Goal: Task Accomplishment & Management: Manage account settings

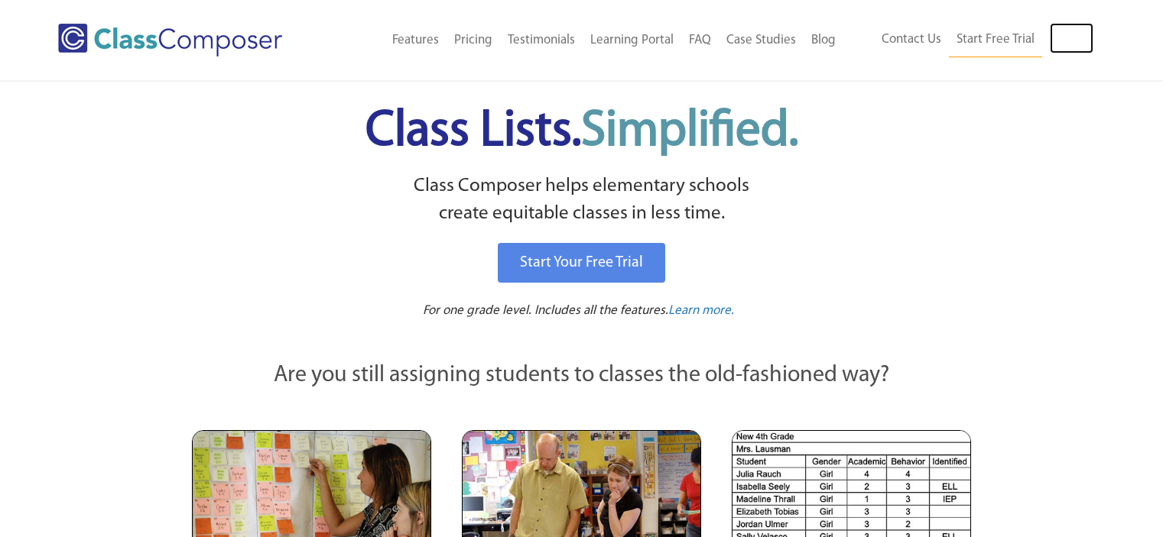
drag, startPoint x: 0, startPoint y: 0, endPoint x: 1073, endPoint y: 30, distance: 1073.6
click at [1073, 30] on link "Log In" at bounding box center [1072, 38] width 44 height 31
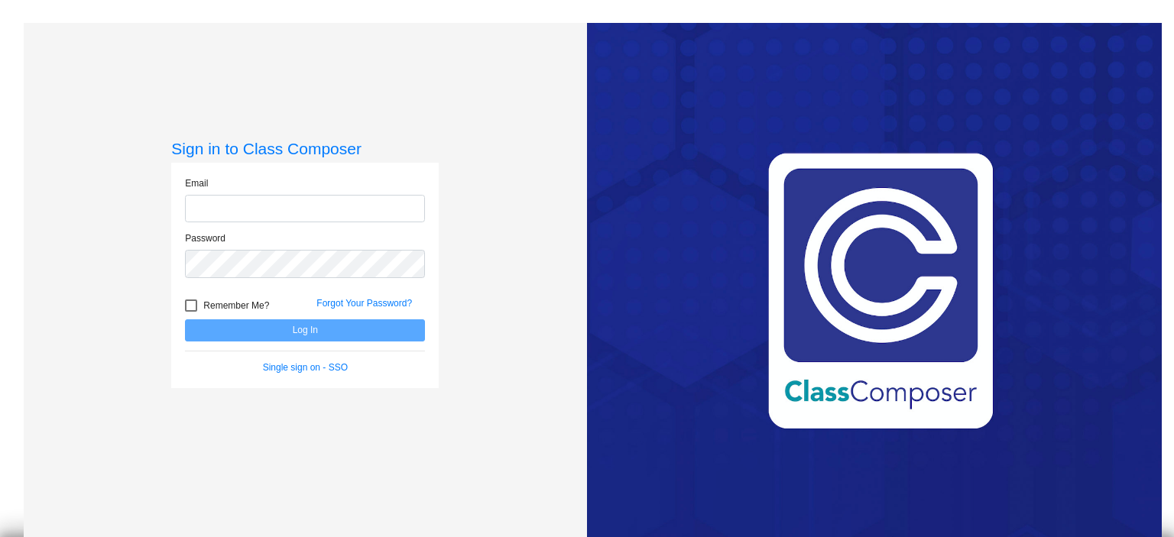
type input "[EMAIL_ADDRESS][DOMAIN_NAME]"
click at [264, 331] on button "Log In" at bounding box center [305, 331] width 240 height 22
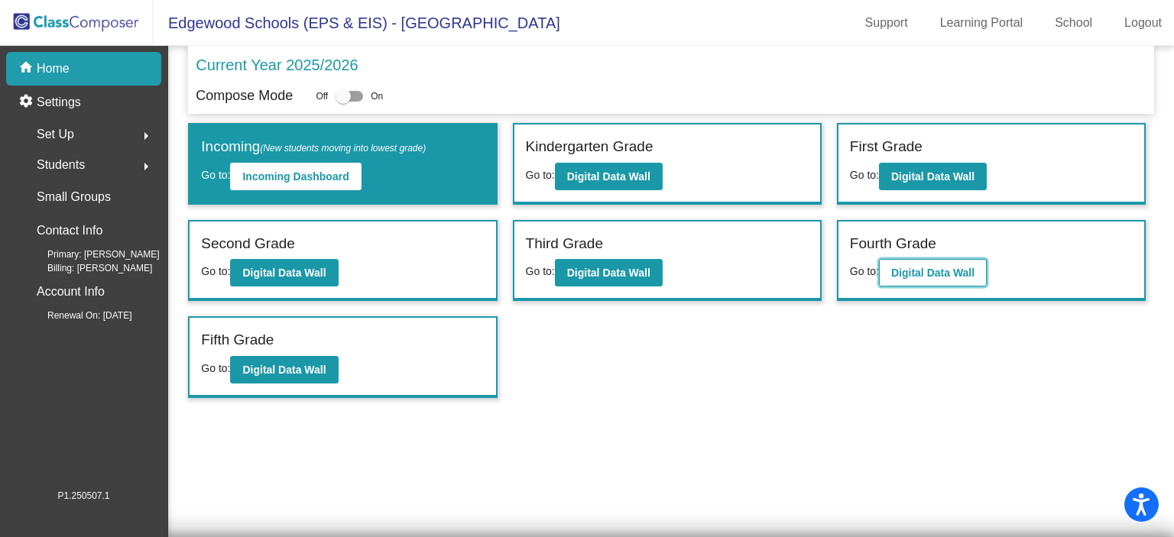
click at [934, 271] on b "Digital Data Wall" at bounding box center [932, 273] width 83 height 12
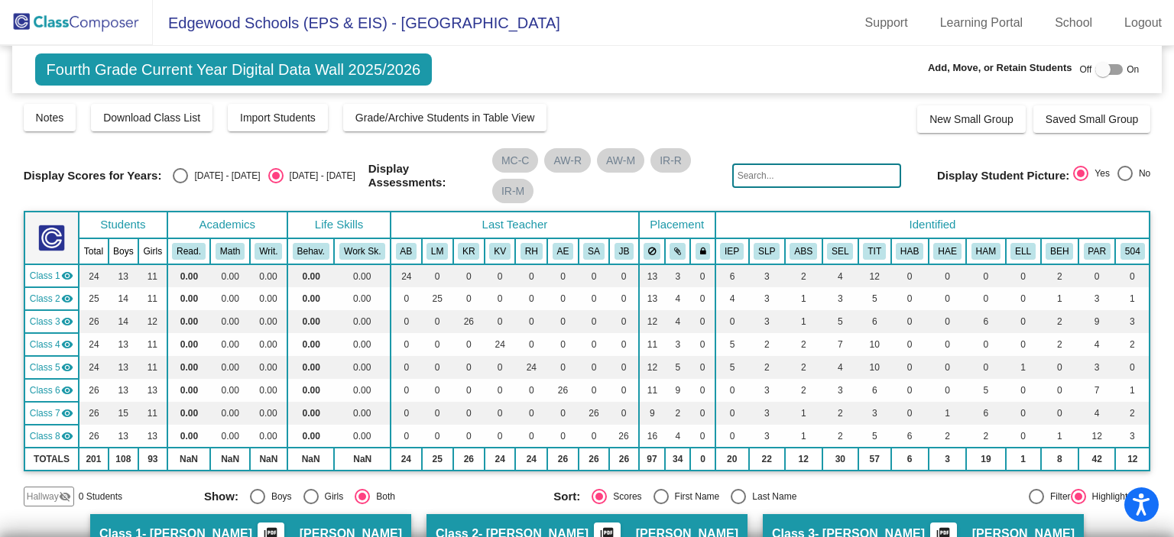
click at [819, 174] on input "text" at bounding box center [816, 176] width 169 height 24
drag, startPoint x: 795, startPoint y: 174, endPoint x: 688, endPoint y: 164, distance: 107.4
click at [688, 164] on div "Display Scores for Years: [DATE] - [DATE] [DATE] - [DATE] Display Assessments: …" at bounding box center [587, 175] width 1127 height 55
type input "d"
type input "[PERSON_NAME]"
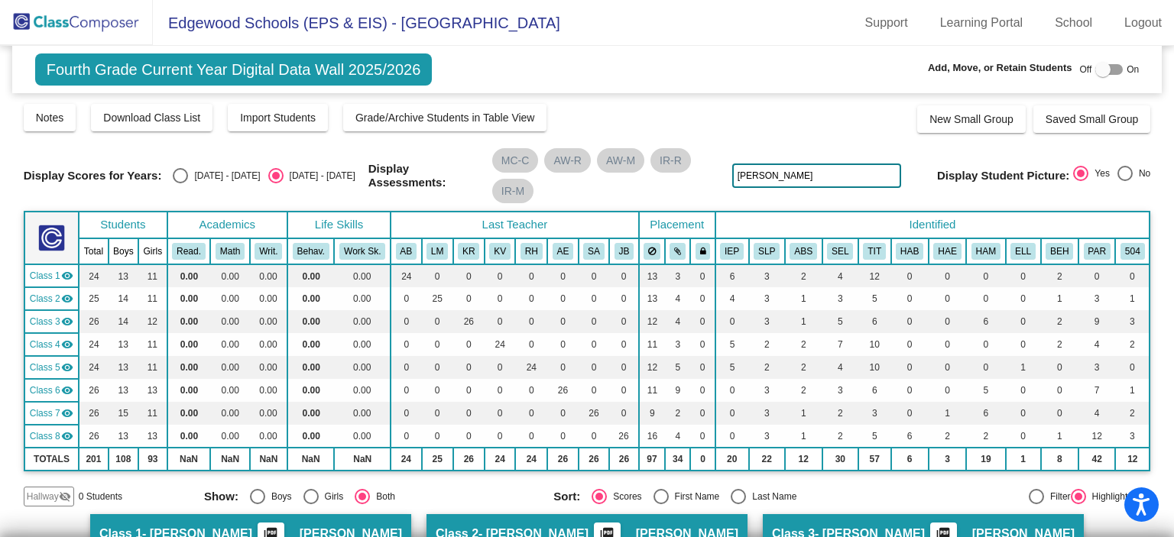
click at [871, 138] on div "Display Scores for Years: [DATE] - [DATE] [DATE] - [DATE] Grade/Archive Student…" at bounding box center [587, 304] width 1127 height 404
click at [1110, 67] on div at bounding box center [1109, 69] width 28 height 11
checkbox input "true"
drag, startPoint x: 801, startPoint y: 174, endPoint x: 673, endPoint y: 177, distance: 127.7
click at [673, 177] on div "Display Scores for Years: [DATE] - [DATE] [DATE] - [DATE] Display Assessments: …" at bounding box center [587, 175] width 1127 height 55
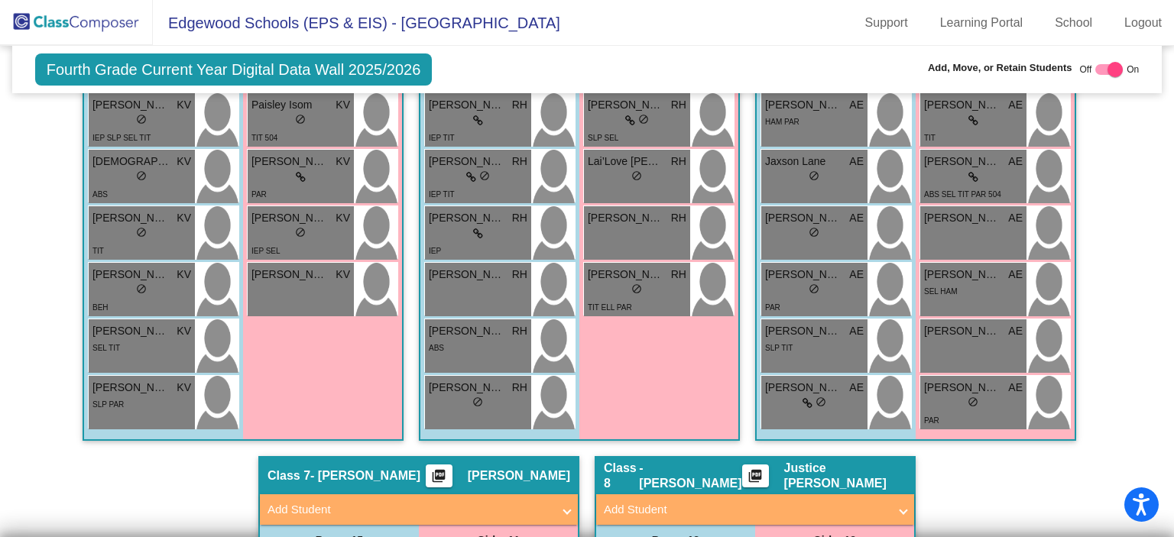
scroll to position [1794, 0]
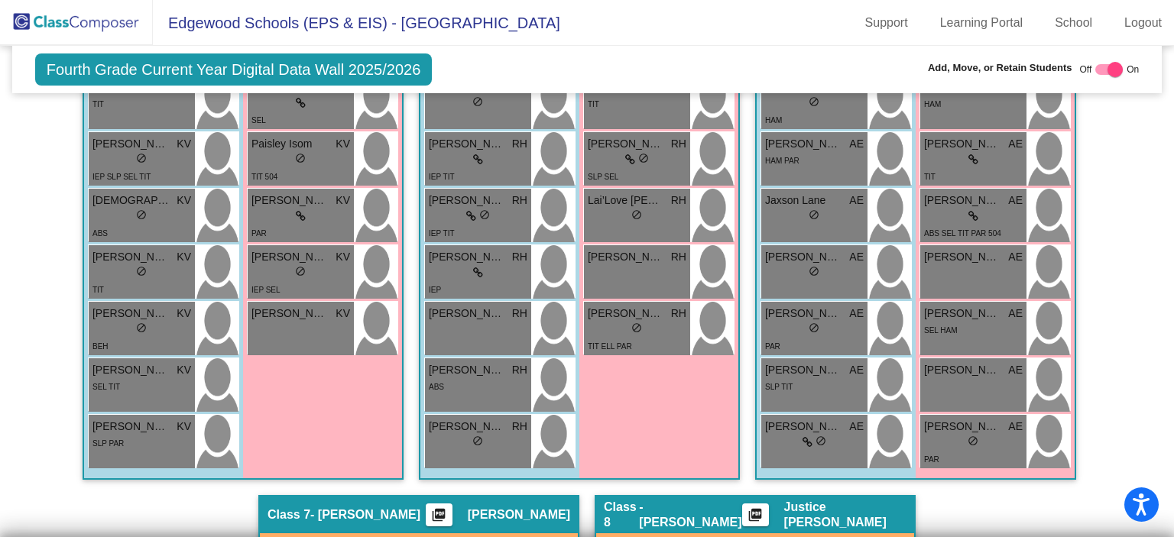
type input "schweibold"
click at [1095, 67] on div at bounding box center [1109, 69] width 28 height 11
checkbox input "false"
click at [92, 29] on img at bounding box center [76, 22] width 153 height 45
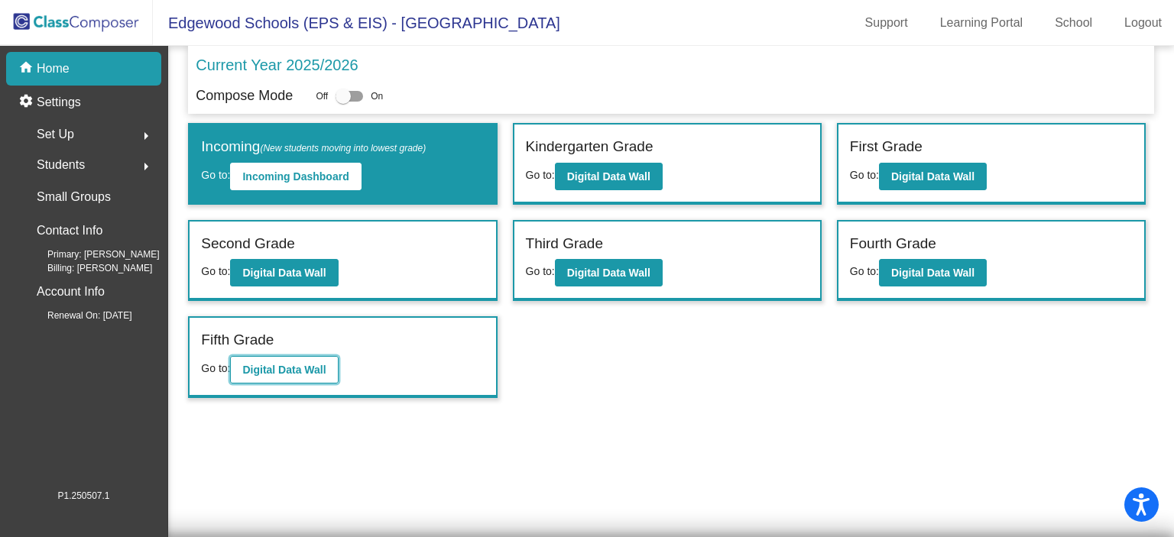
click at [272, 368] on b "Digital Data Wall" at bounding box center [283, 370] width 83 height 12
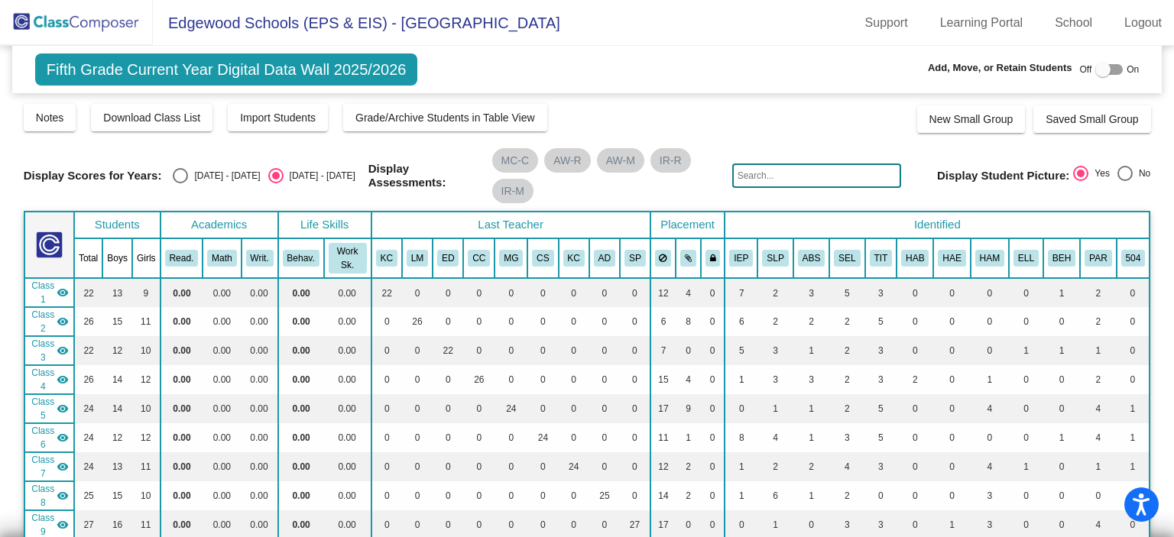
click at [795, 172] on input "text" at bounding box center [816, 176] width 169 height 24
type input "schweibold"
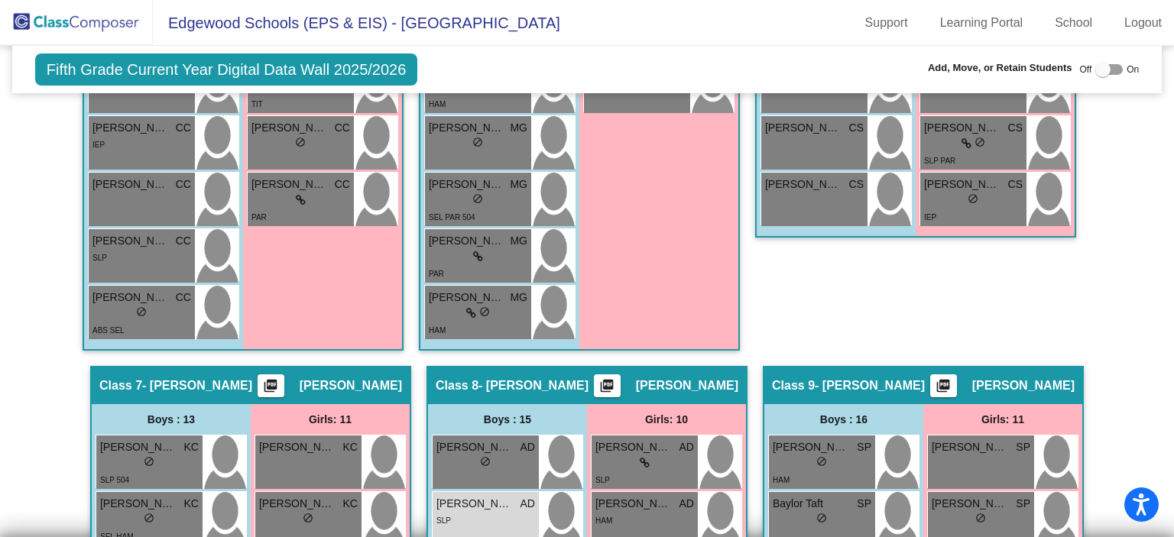
scroll to position [2062, 0]
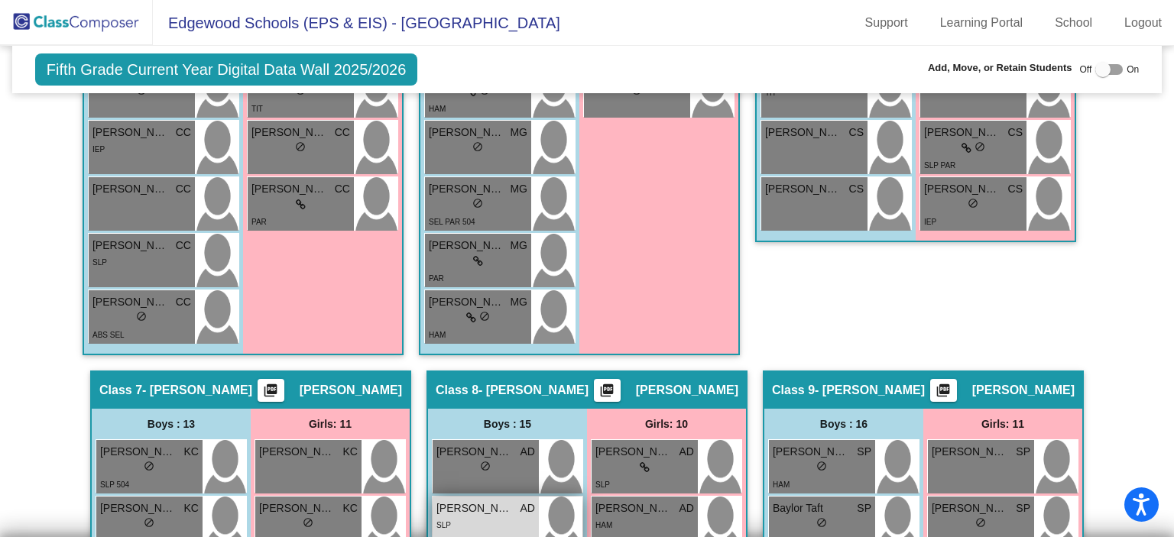
click at [495, 517] on div "SLP" at bounding box center [485, 525] width 99 height 16
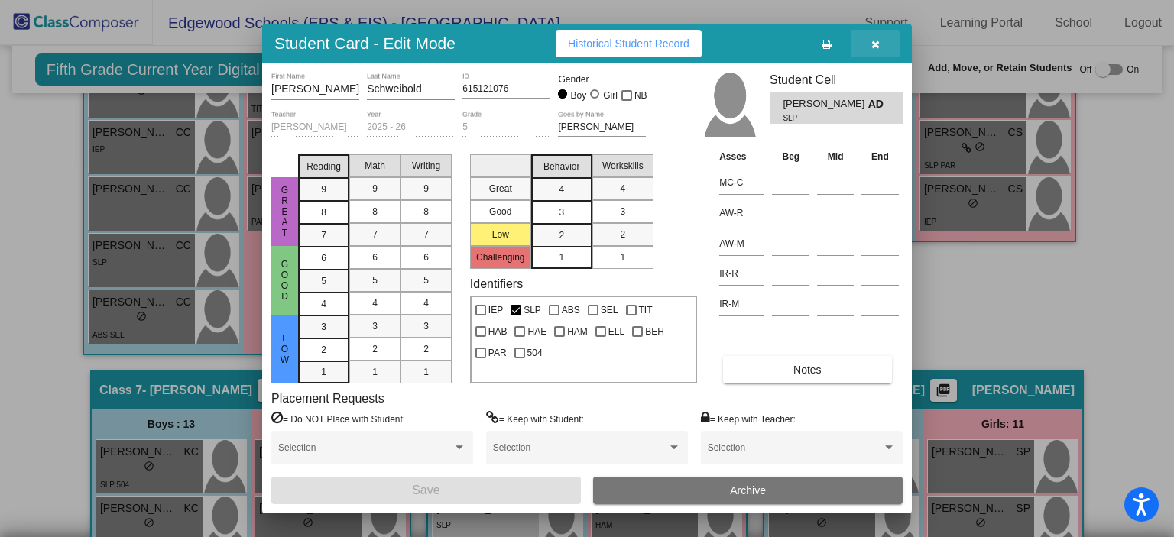
click at [868, 42] on button "button" at bounding box center [875, 44] width 49 height 28
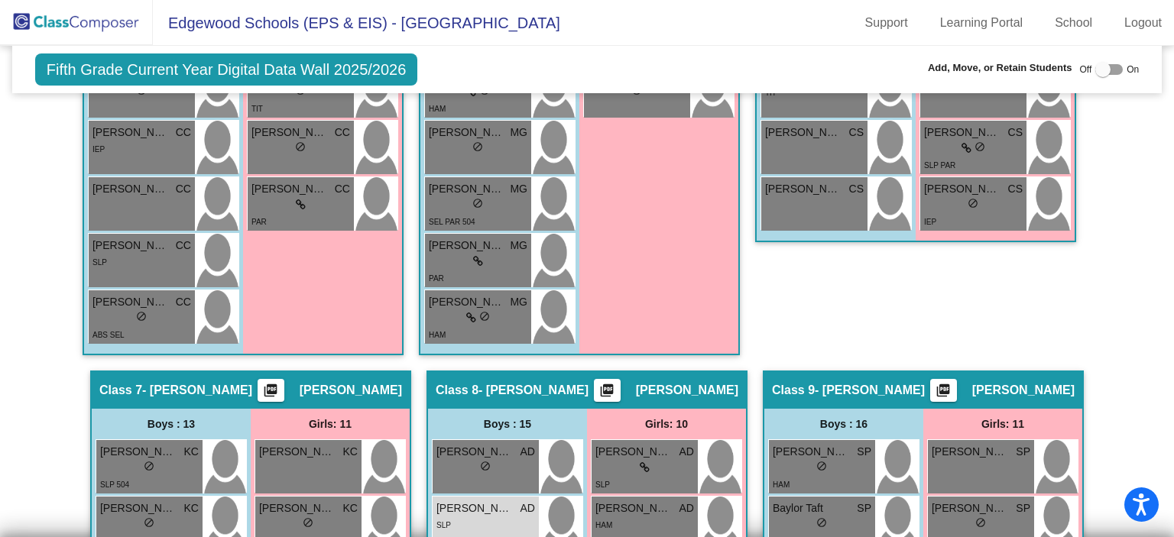
click at [1110, 69] on div at bounding box center [1109, 69] width 28 height 11
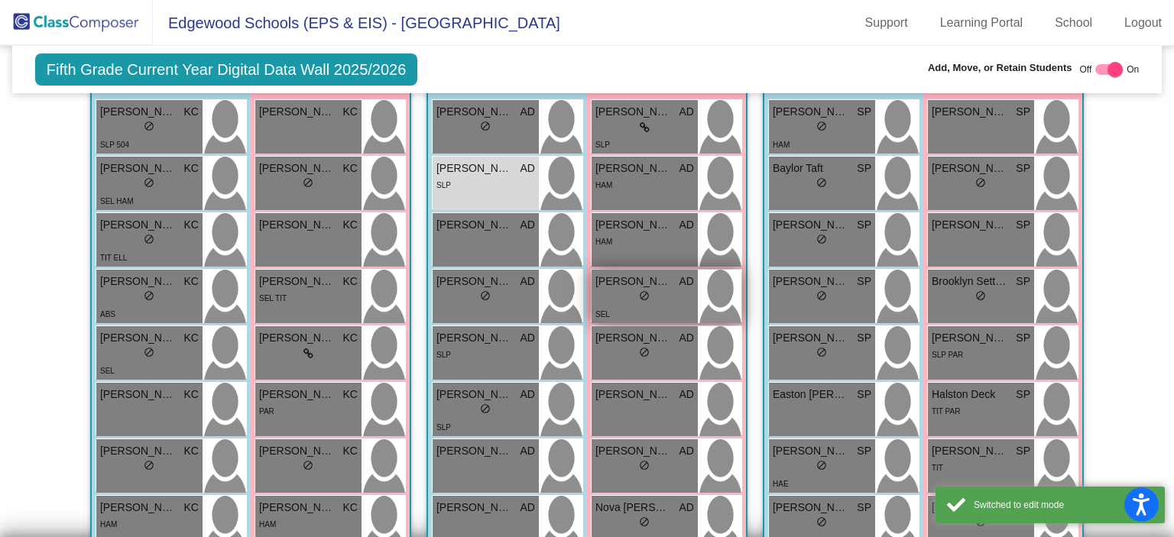
scroll to position [2486, 0]
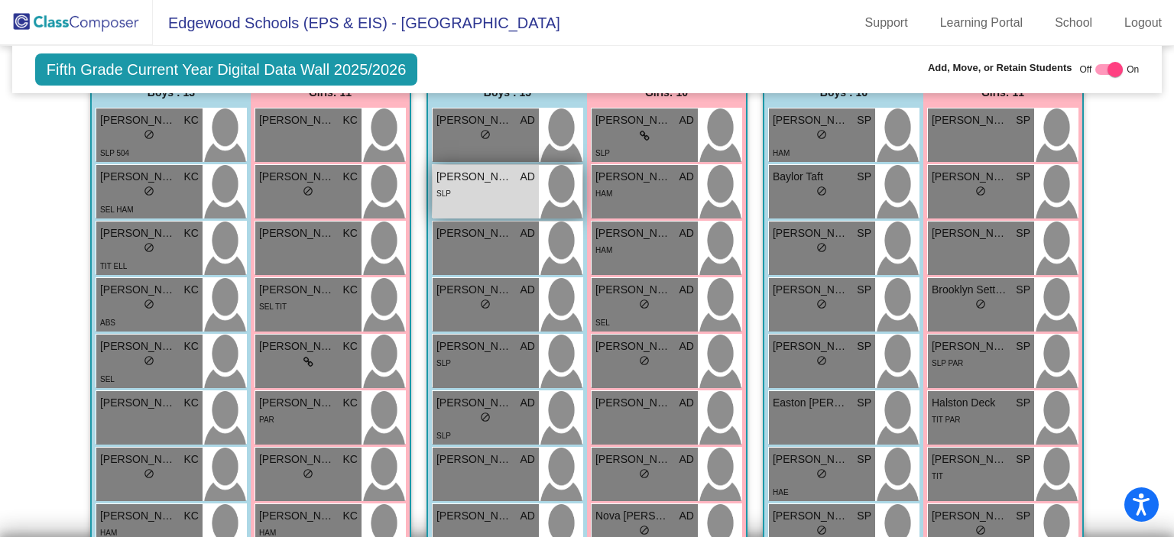
click at [495, 165] on div "[PERSON_NAME] AD lock do_not_disturb_alt SLP" at bounding box center [486, 192] width 106 height 54
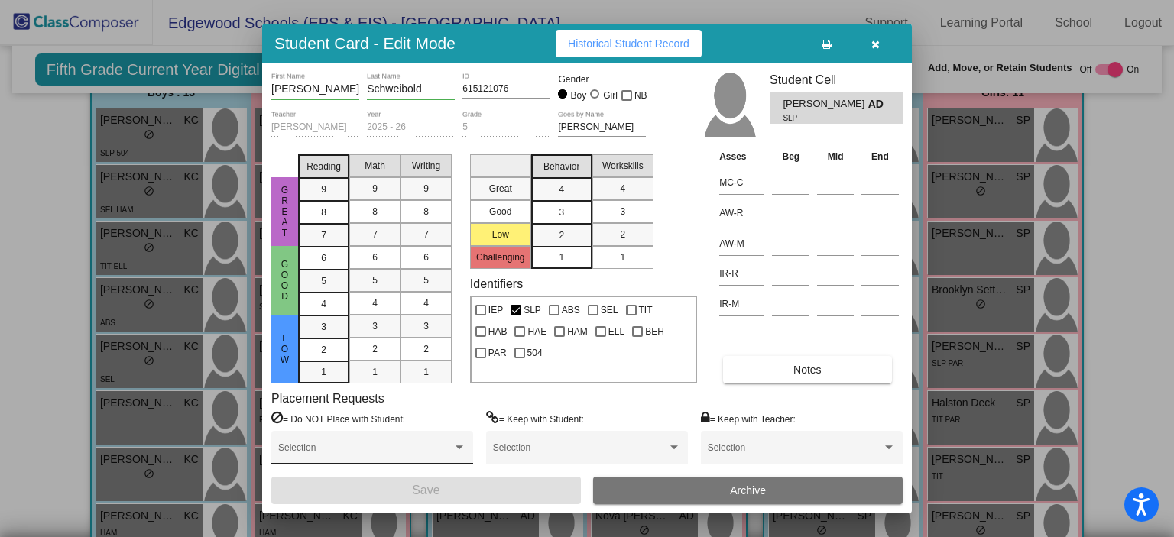
click at [382, 454] on span at bounding box center [365, 453] width 174 height 11
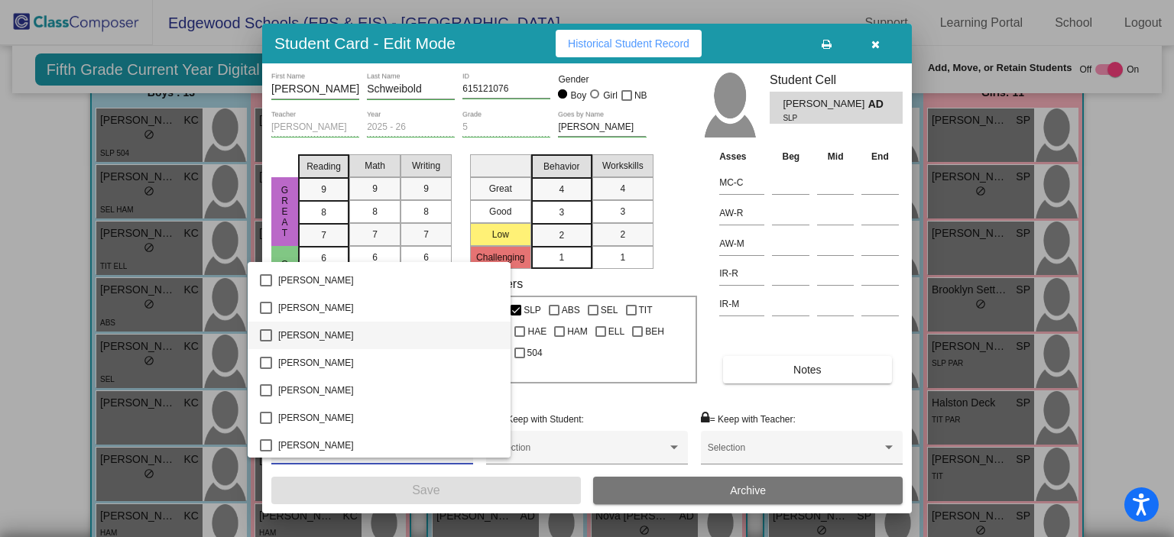
scroll to position [2388, 0]
click at [263, 308] on mat-pseudo-checkbox at bounding box center [266, 309] width 12 height 12
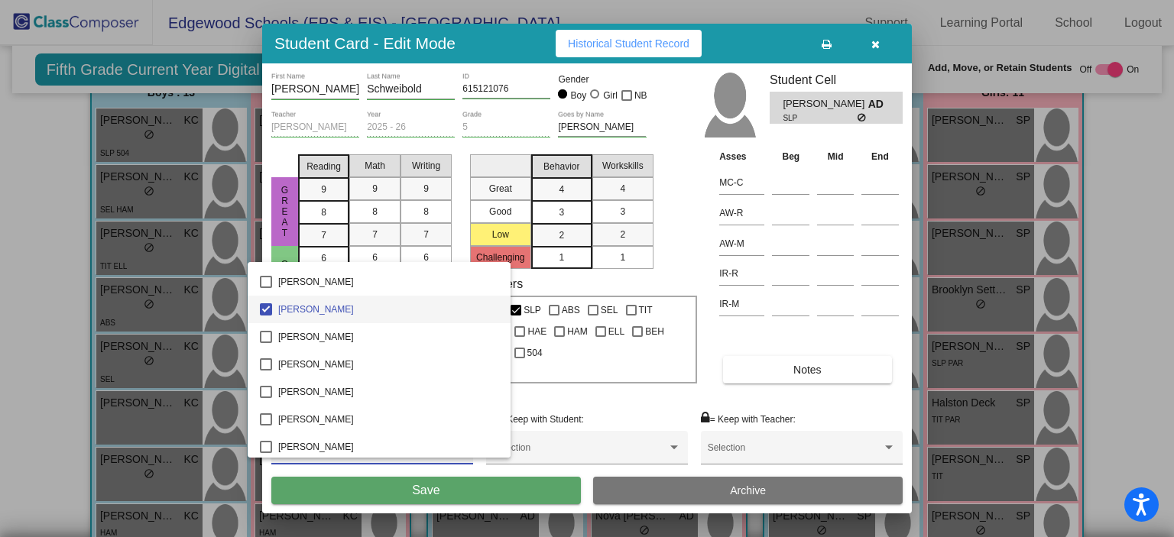
click at [646, 403] on div at bounding box center [587, 268] width 1174 height 537
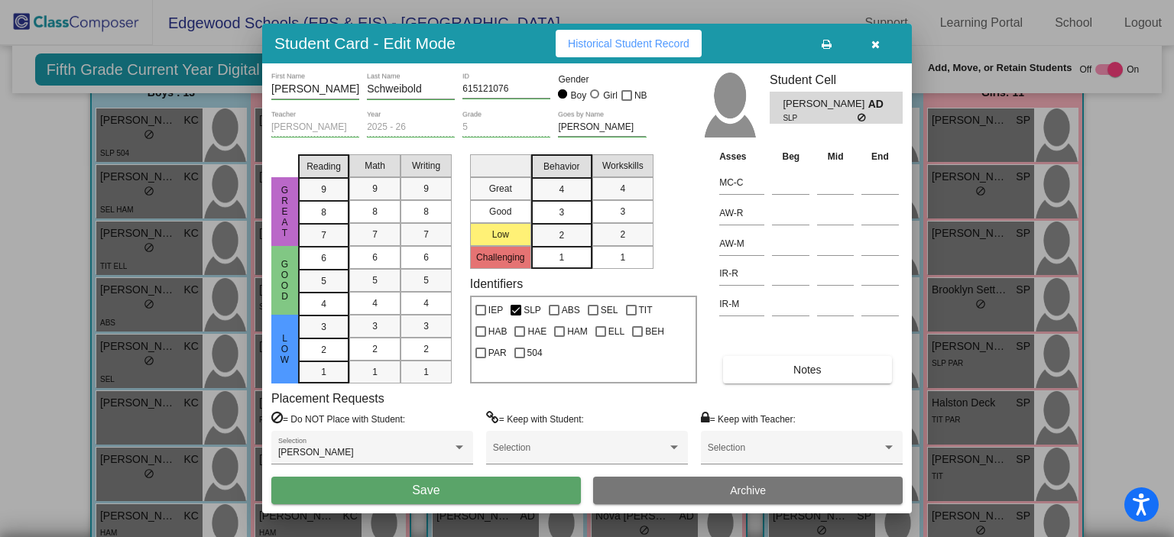
click at [434, 491] on span "Save" at bounding box center [426, 490] width 28 height 13
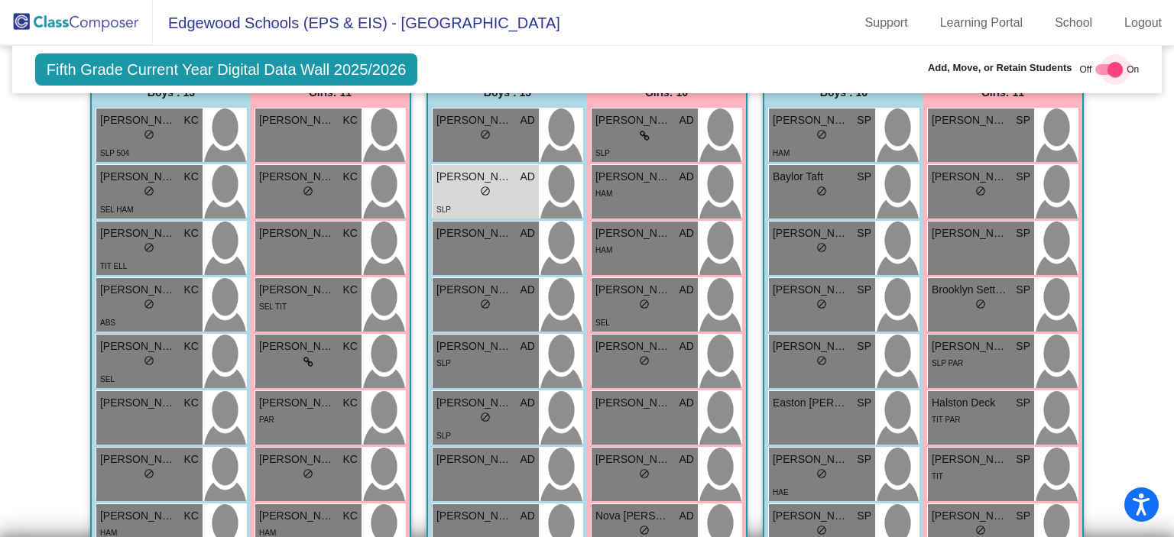
click at [1095, 67] on div at bounding box center [1109, 69] width 28 height 11
checkbox input "false"
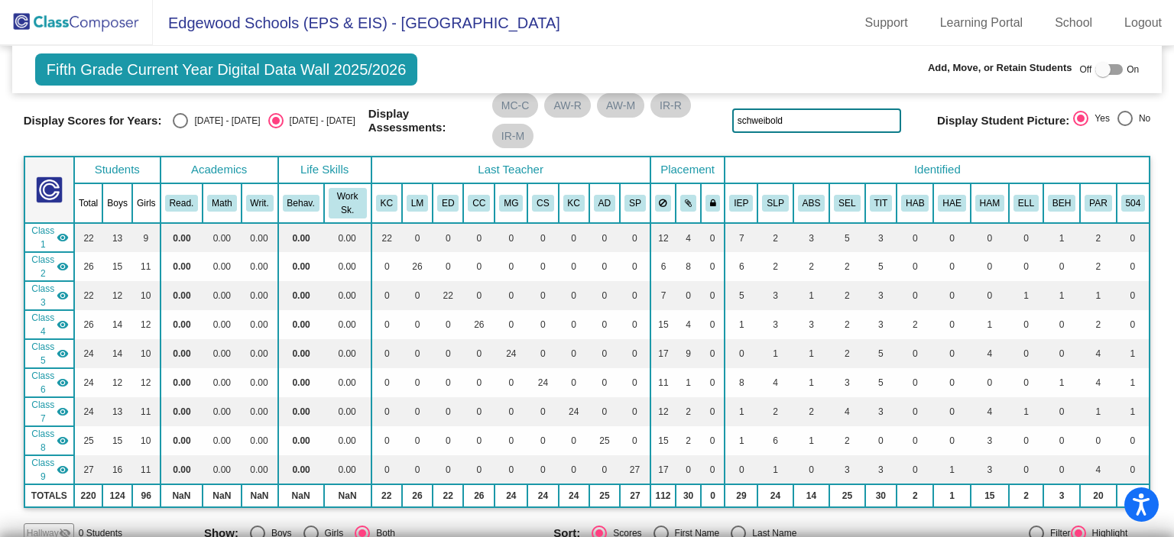
scroll to position [0, 0]
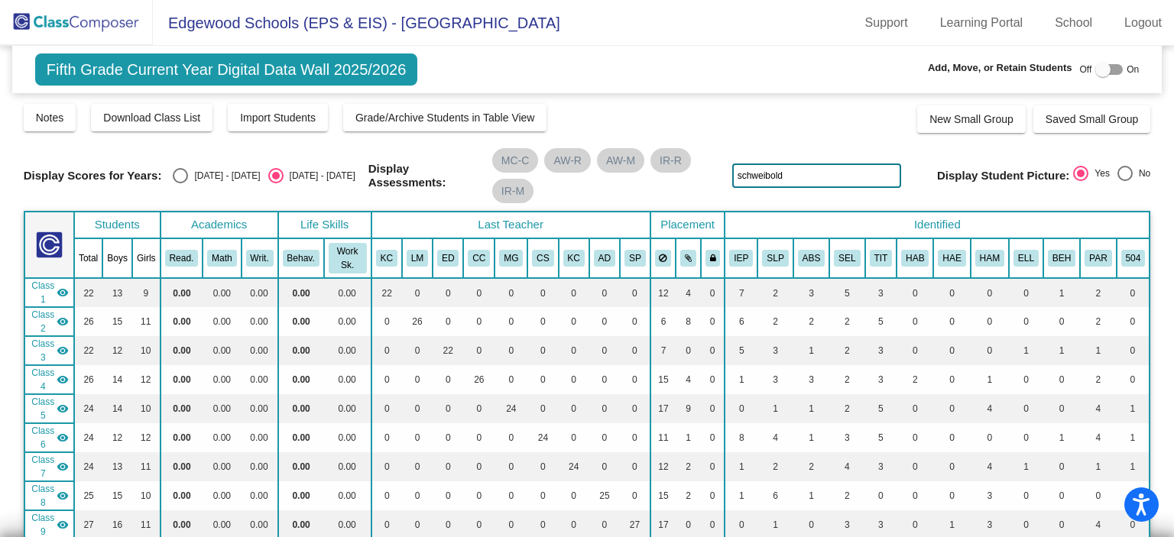
drag, startPoint x: 829, startPoint y: 176, endPoint x: 716, endPoint y: 161, distance: 113.4
click at [716, 161] on div "Display Scores for Years: [DATE] - [DATE] [DATE] - [DATE] Display Assessments: …" at bounding box center [587, 175] width 1127 height 55
type input "[PERSON_NAME]"
drag, startPoint x: 763, startPoint y: 177, endPoint x: 701, endPoint y: 174, distance: 62.0
click at [701, 174] on div "Display Scores for Years: [DATE] - [DATE] [DATE] - [DATE] Display Assessments: …" at bounding box center [587, 175] width 1127 height 55
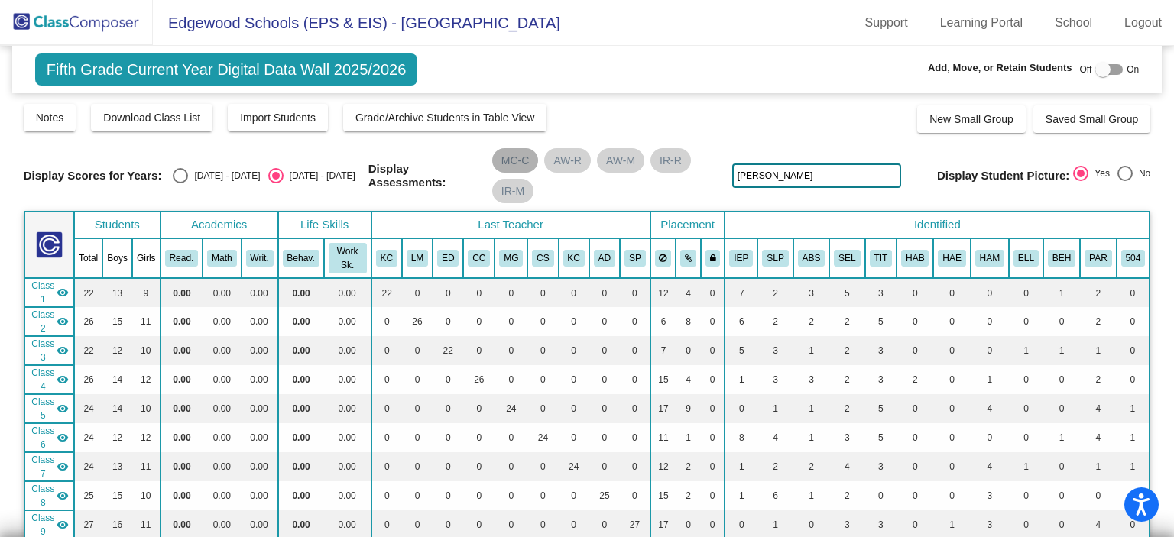
click at [699, 190] on div "MC-C AW-R AW-M IR-R IR-M" at bounding box center [606, 175] width 235 height 61
click at [788, 140] on div "Display Scores for Years: [DATE] - [DATE] [DATE] - [DATE] Grade/Archive Student…" at bounding box center [587, 350] width 1127 height 496
click at [758, 174] on input "[PERSON_NAME]" at bounding box center [816, 176] width 169 height 24
click at [787, 141] on div "Display Scores for Years: [DATE] - [DATE] [DATE] - [DATE] Grade/Archive Student…" at bounding box center [587, 350] width 1127 height 496
